Goal: Task Accomplishment & Management: Use online tool/utility

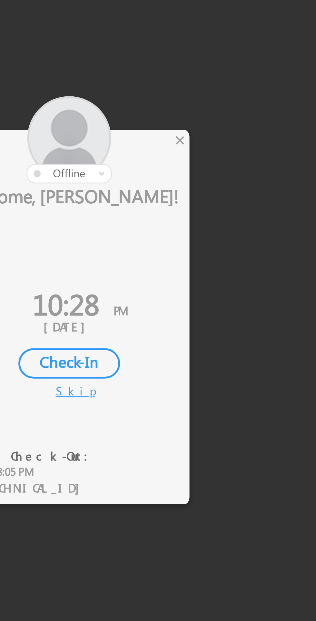
click at [186, 267] on div "×" at bounding box center [186, 264] width 7 height 7
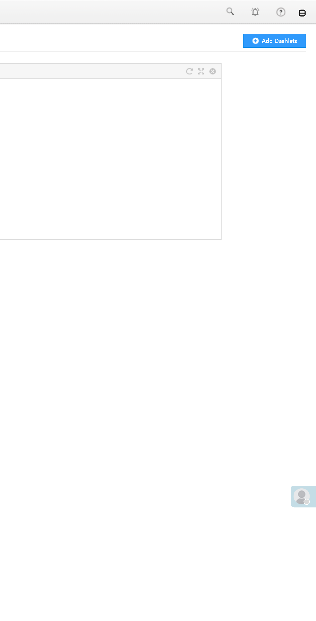
click at [307, 8] on link at bounding box center [306, 8] width 5 height 5
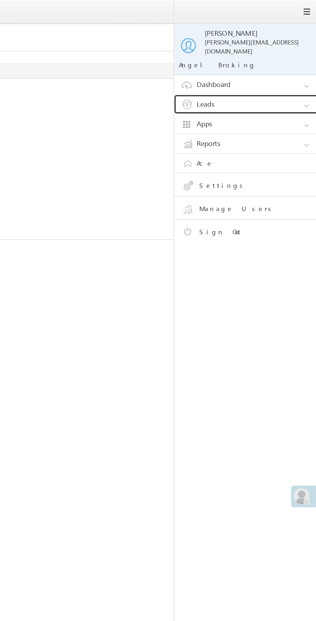
click at [273, 66] on link "Leads" at bounding box center [273, 67] width 97 height 12
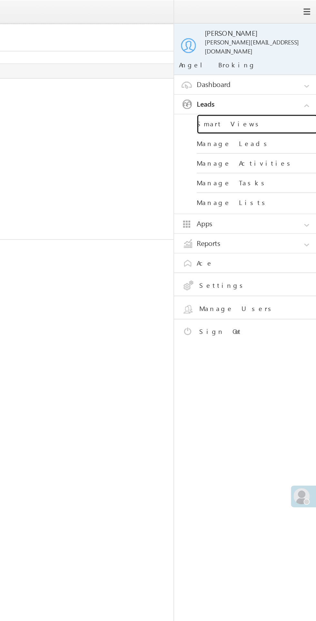
click at [272, 76] on link "Smart Views" at bounding box center [278, 79] width 77 height 13
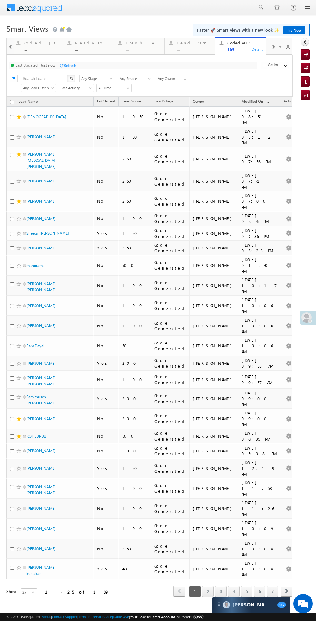
click at [39, 47] on div "..." at bounding box center [41, 49] width 35 height 5
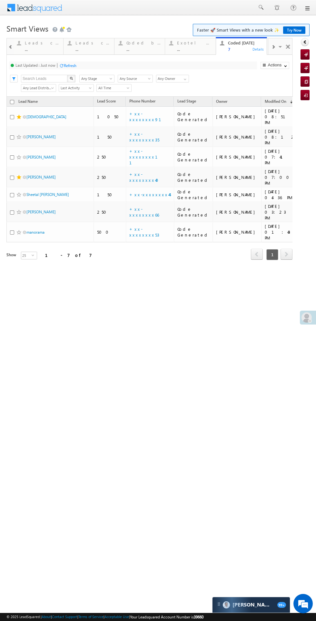
click at [70, 66] on div "Refresh" at bounding box center [70, 65] width 13 height 5
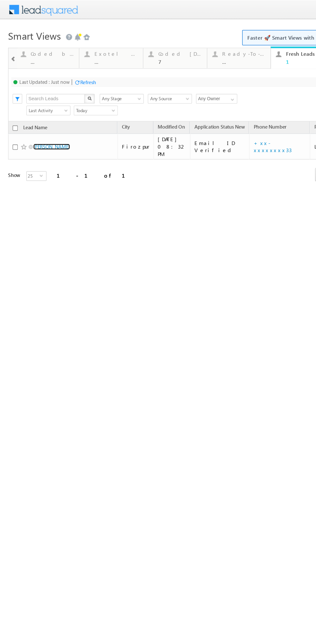
click at [41, 114] on link "[PERSON_NAME]" at bounding box center [40, 116] width 29 height 5
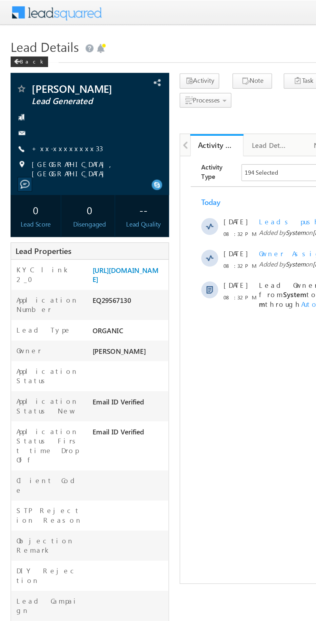
click at [41, 91] on link "+xx-xxxxxxxx33" at bounding box center [41, 90] width 44 height 5
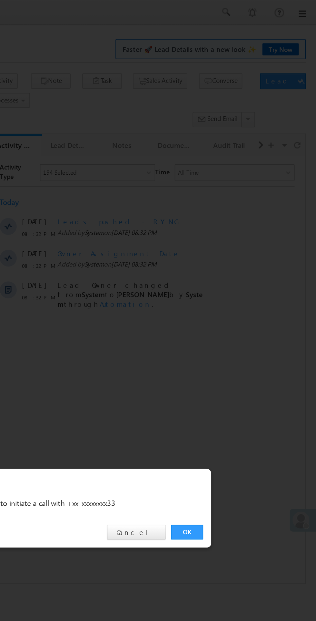
click at [236, 324] on link "OK" at bounding box center [237, 325] width 20 height 9
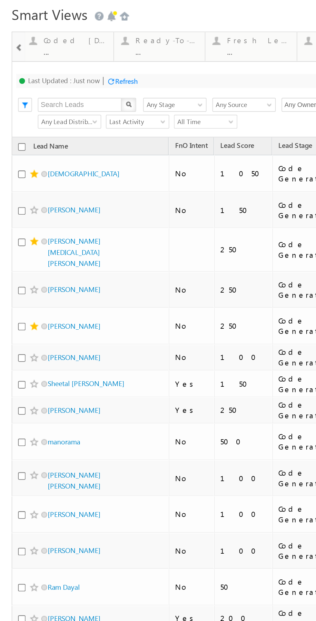
click at [43, 6] on div "Coded [DATE]" at bounding box center [41, 5] width 35 height 5
